Goal: Task Accomplishment & Management: Manage account settings

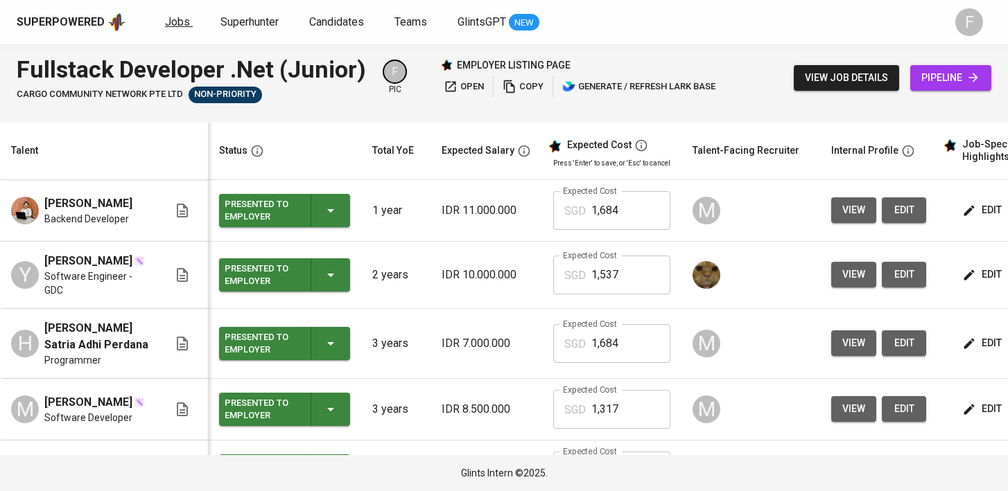
scroll to position [0, 188]
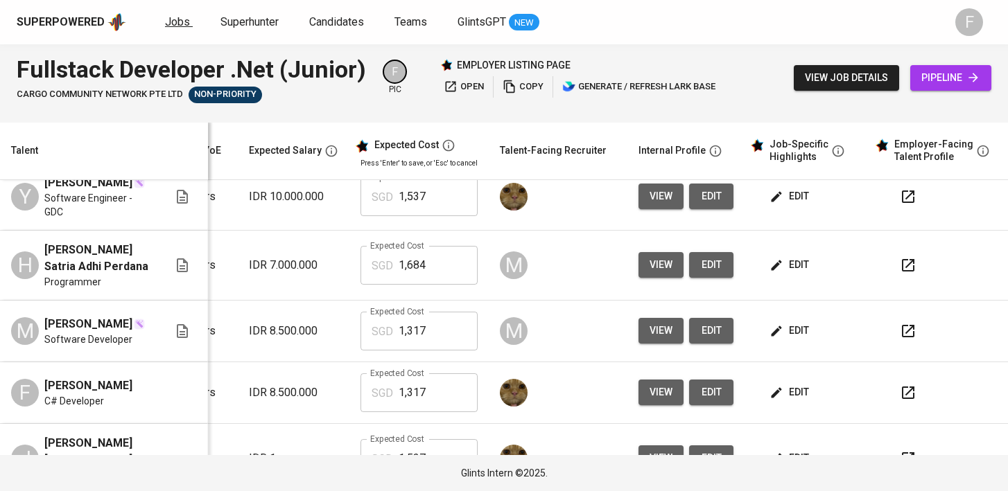
click at [173, 17] on span "Jobs" at bounding box center [177, 21] width 25 height 13
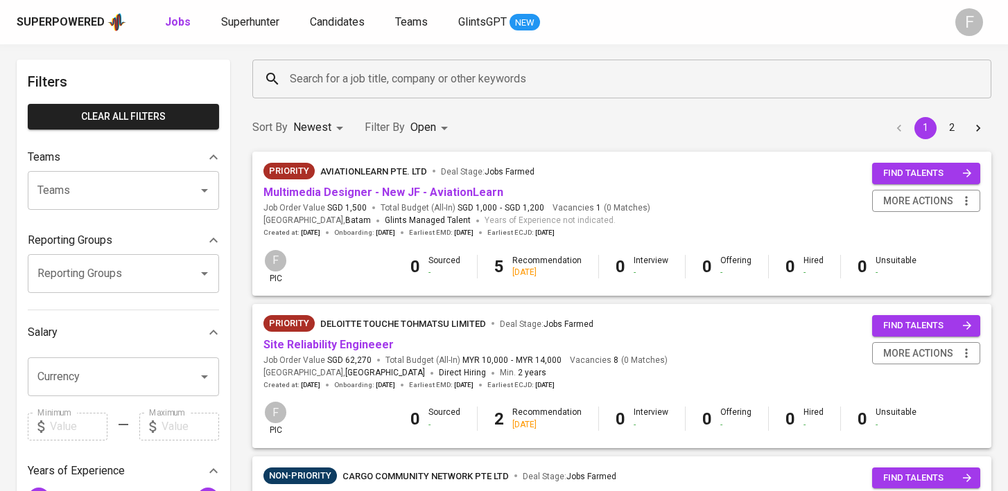
scroll to position [55, 0]
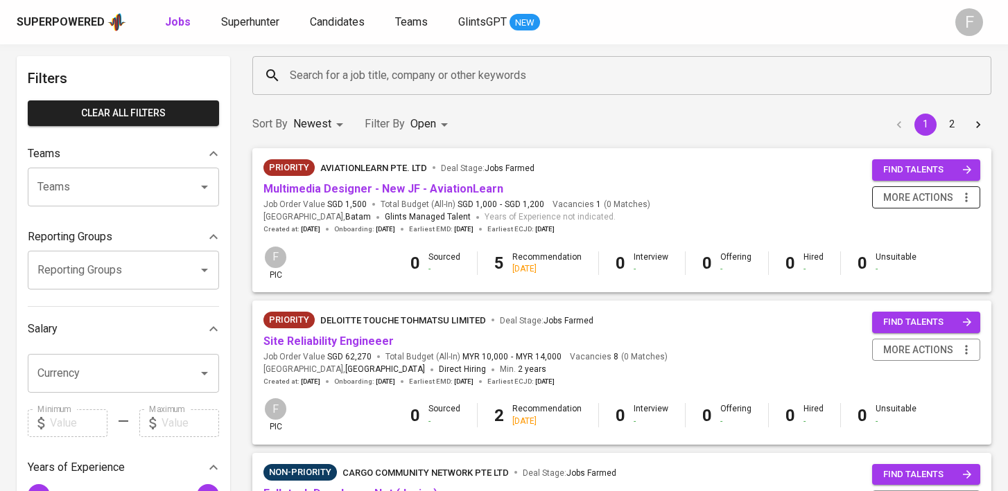
click at [902, 206] on button "more actions" at bounding box center [926, 197] width 108 height 23
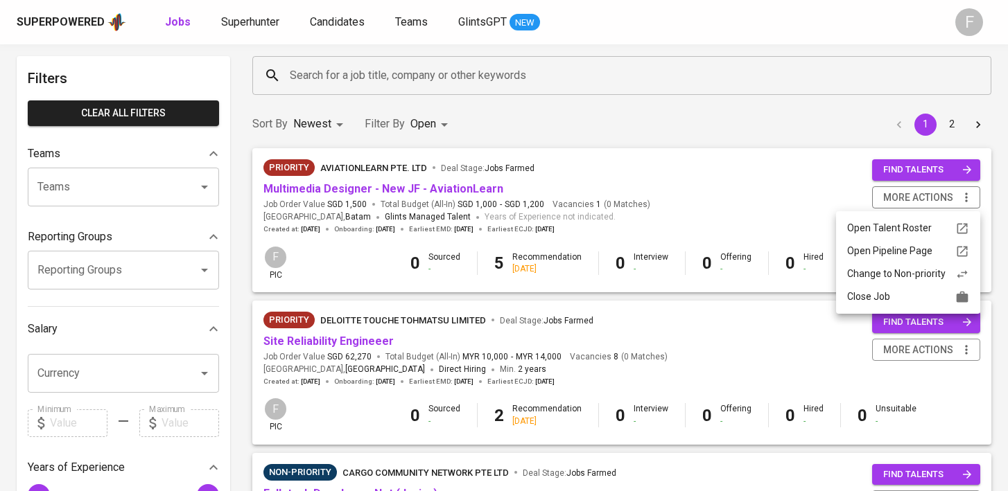
click at [885, 279] on div "Change to Non-priority" at bounding box center [908, 274] width 122 height 15
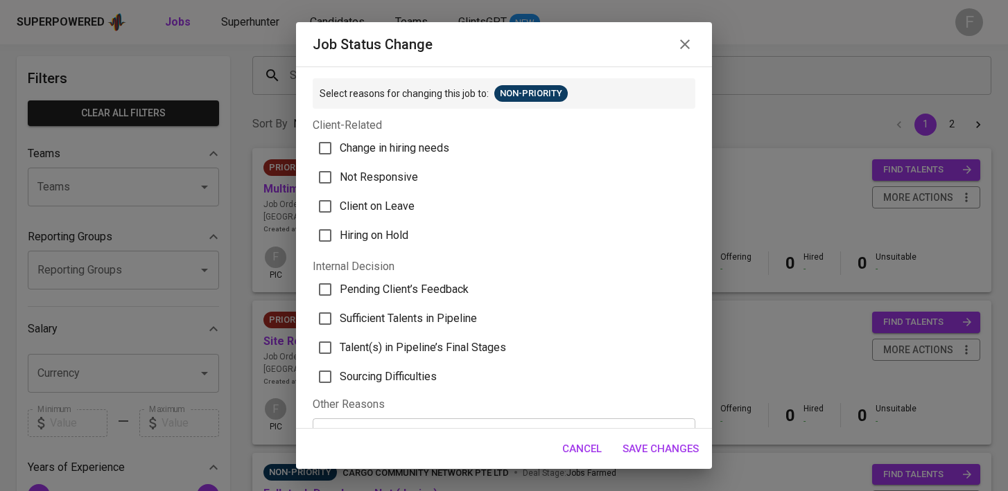
click at [384, 324] on span "Sufficient Talents in Pipeline" at bounding box center [408, 318] width 137 height 17
click at [340, 324] on input "Sufficient Talents in Pipeline" at bounding box center [324, 318] width 29 height 29
checkbox input "true"
click at [675, 446] on span "Save Changes" at bounding box center [660, 449] width 76 height 18
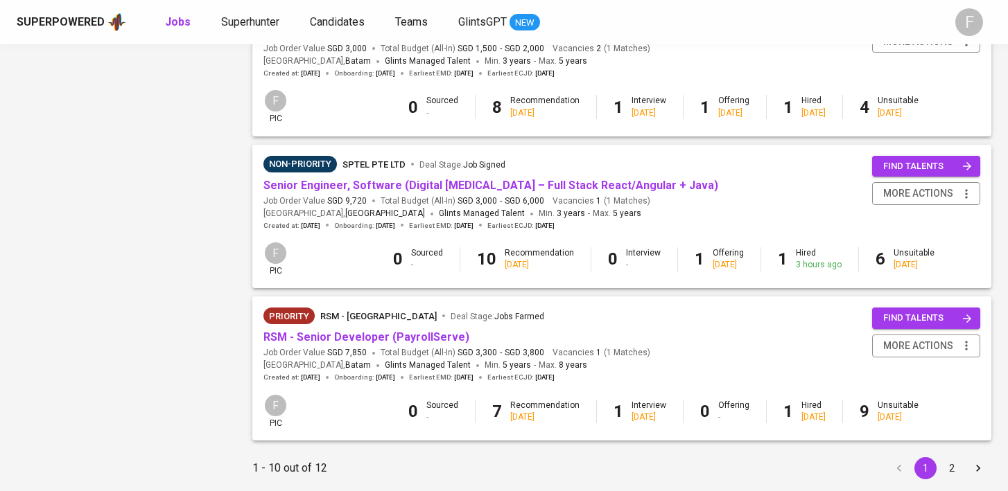
scroll to position [1279, 0]
click at [369, 343] on link "RSM - Senior Developer (PayrollServe)" at bounding box center [366, 336] width 206 height 13
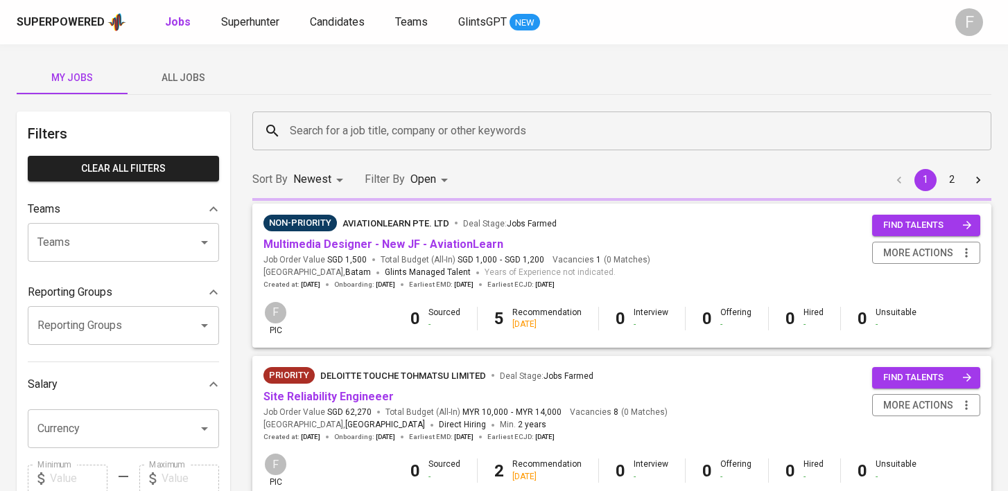
scroll to position [1279, 0]
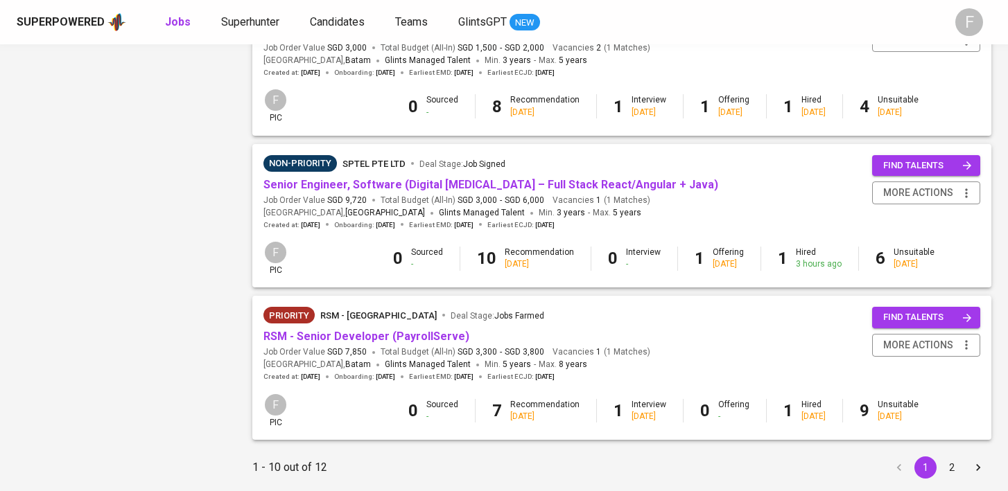
click at [950, 470] on button "2" at bounding box center [951, 468] width 22 height 22
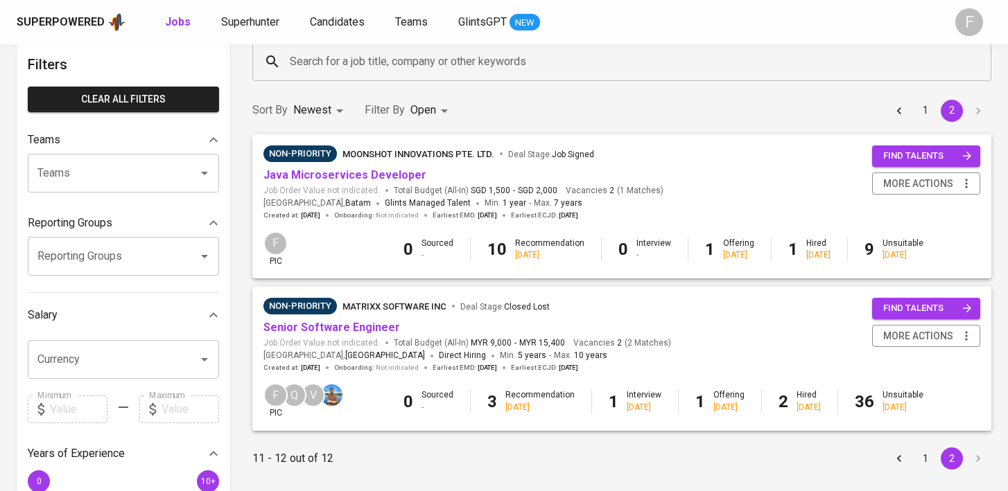
scroll to position [72, 0]
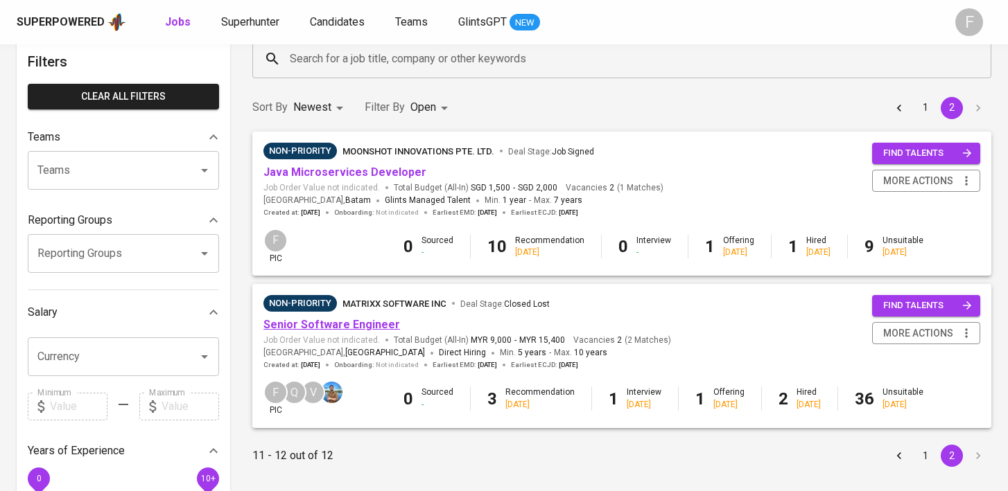
click at [367, 327] on link "Senior Software Engineer" at bounding box center [331, 324] width 137 height 13
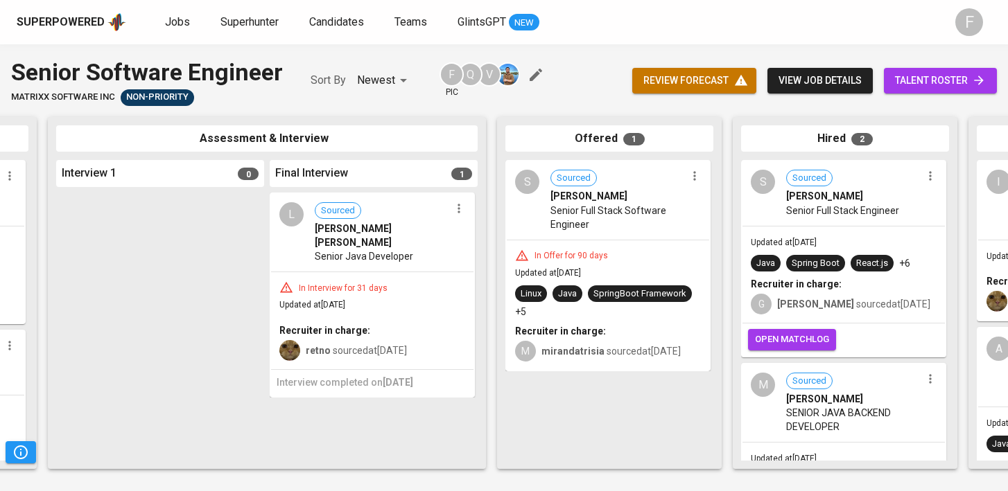
scroll to position [0, 432]
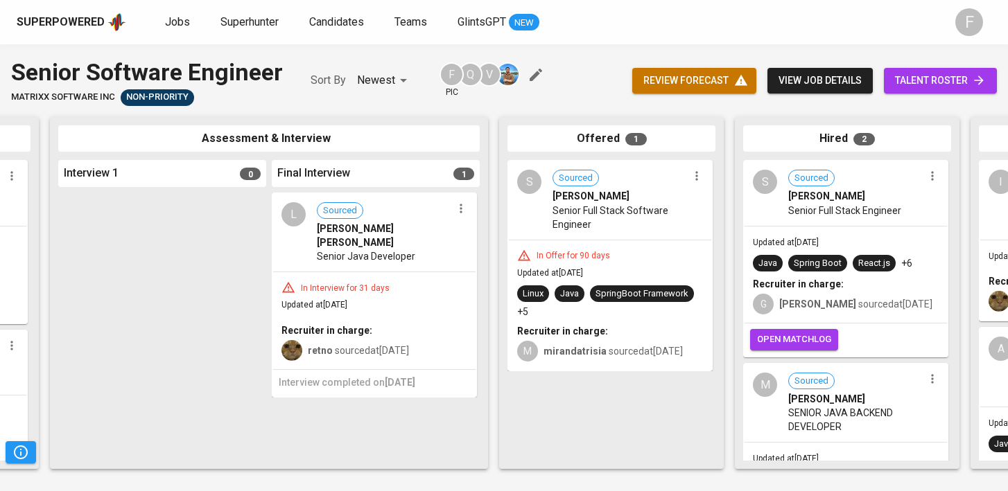
click at [696, 179] on icon "button" at bounding box center [696, 176] width 2 height 9
click at [710, 245] on span "Move to unsuitable" at bounding box center [734, 243] width 73 height 12
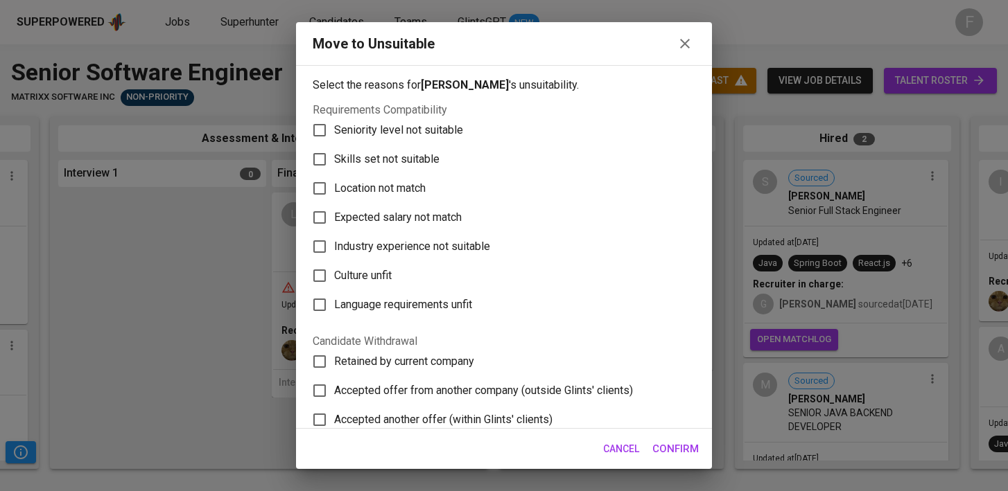
click at [408, 220] on span "Expected salary not match" at bounding box center [397, 217] width 127 height 17
click at [334, 220] on input "Expected salary not match" at bounding box center [319, 217] width 29 height 29
checkbox input "true"
click at [671, 455] on span "Confirm" at bounding box center [675, 449] width 46 height 18
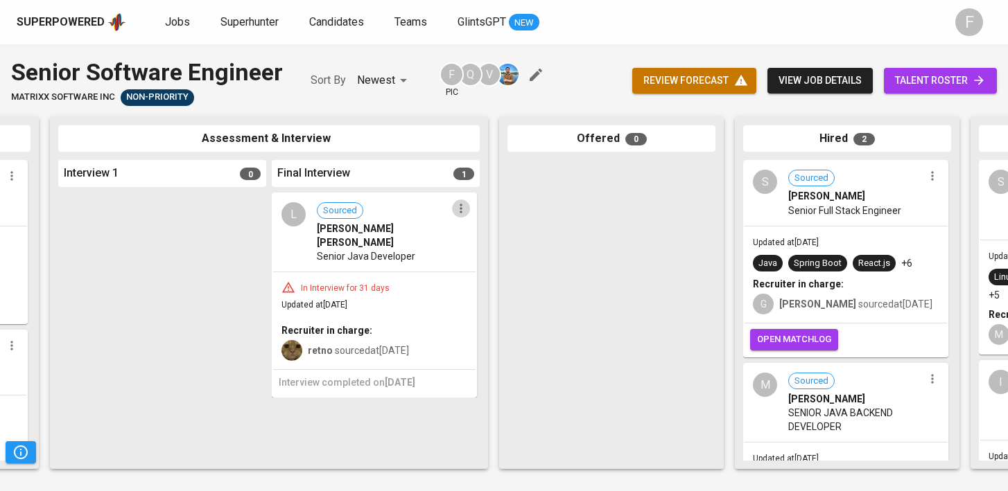
click at [454, 213] on icon "button" at bounding box center [461, 209] width 14 height 14
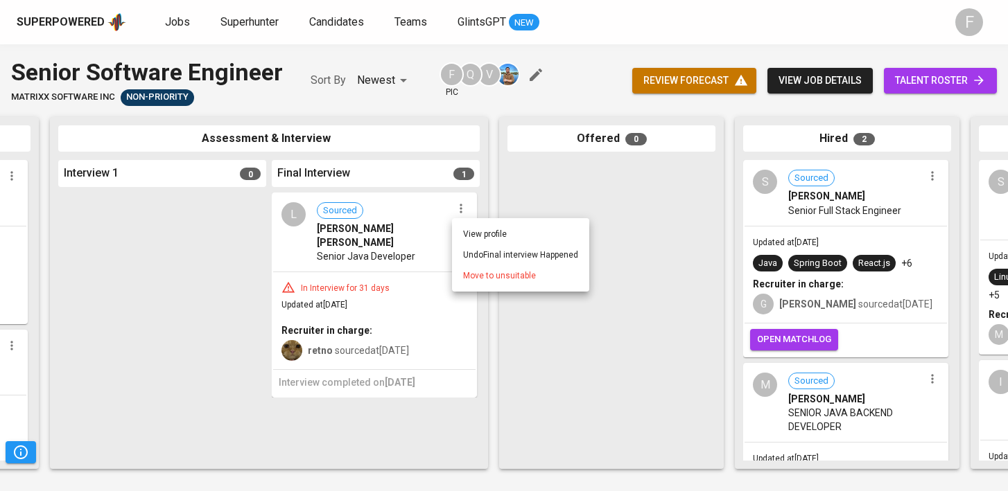
click at [525, 277] on span "Move to unsuitable" at bounding box center [499, 276] width 73 height 12
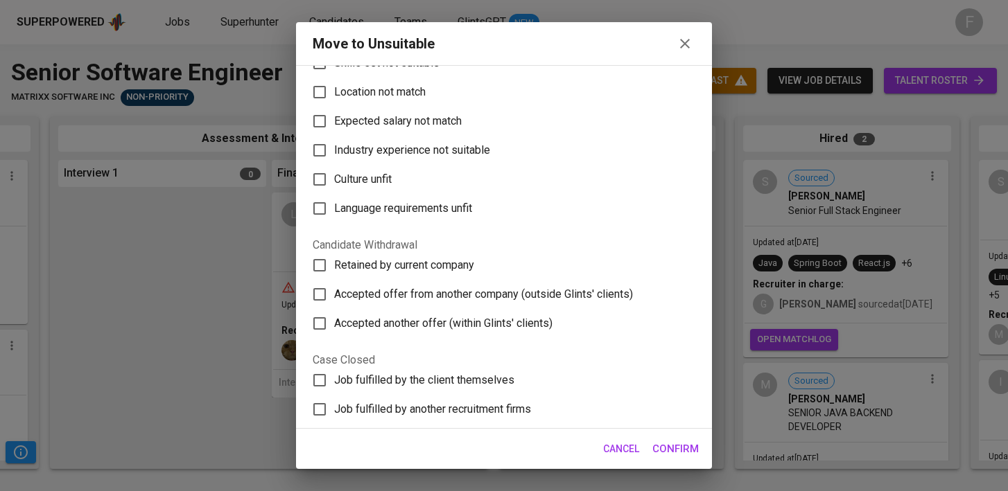
scroll to position [102, 0]
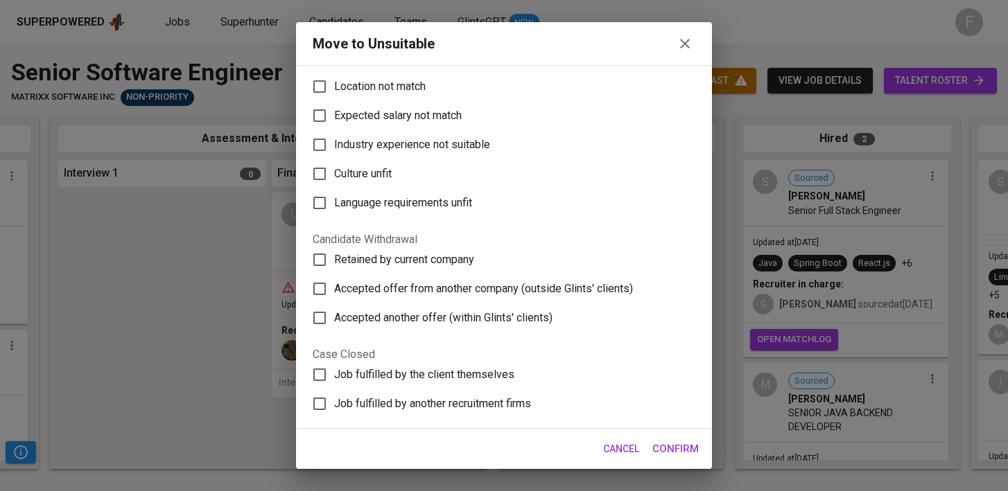
click at [475, 322] on span "Accepted another offer (within Glints' clients)" at bounding box center [443, 318] width 218 height 17
click at [334, 322] on input "Accepted another offer (within Glints' clients)" at bounding box center [319, 318] width 29 height 29
checkbox input "true"
click at [674, 454] on span "Confirm" at bounding box center [675, 449] width 46 height 18
